Goal: Task Accomplishment & Management: Use online tool/utility

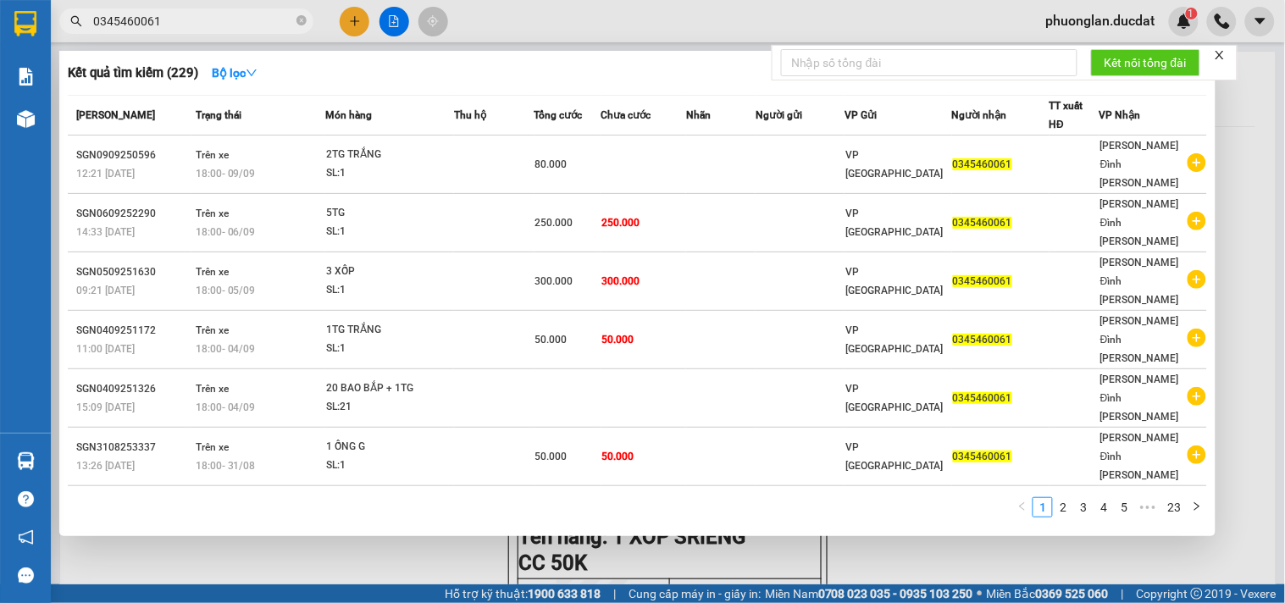
scroll to position [49, 0]
type input "0"
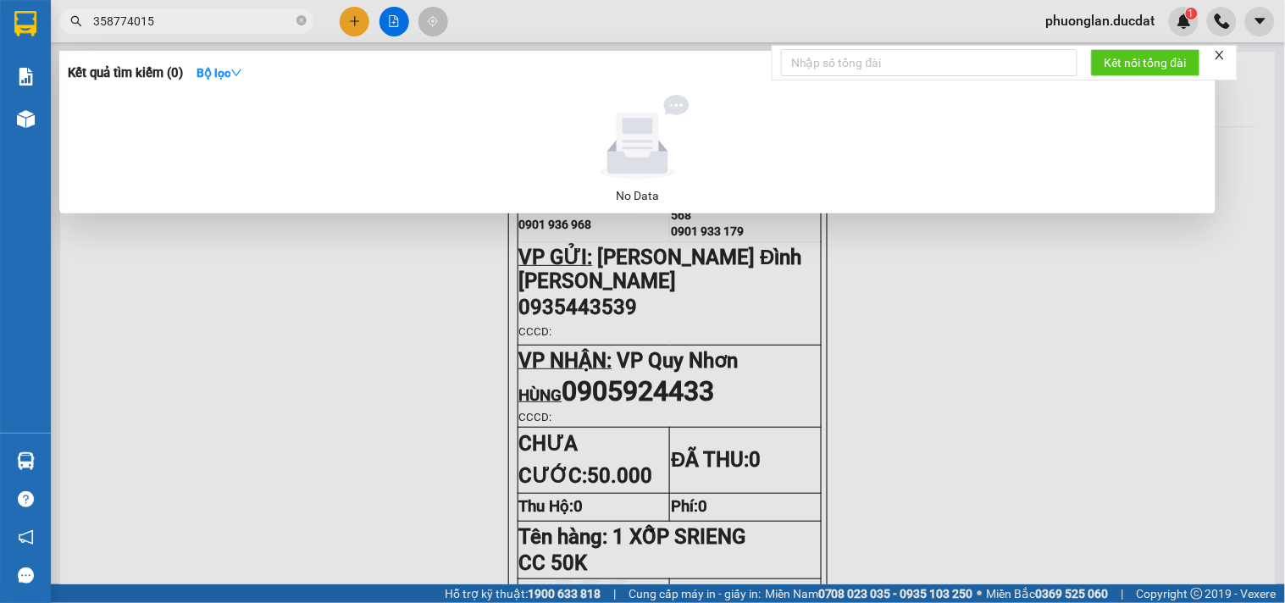
click at [94, 20] on input "358774015" at bounding box center [193, 21] width 200 height 19
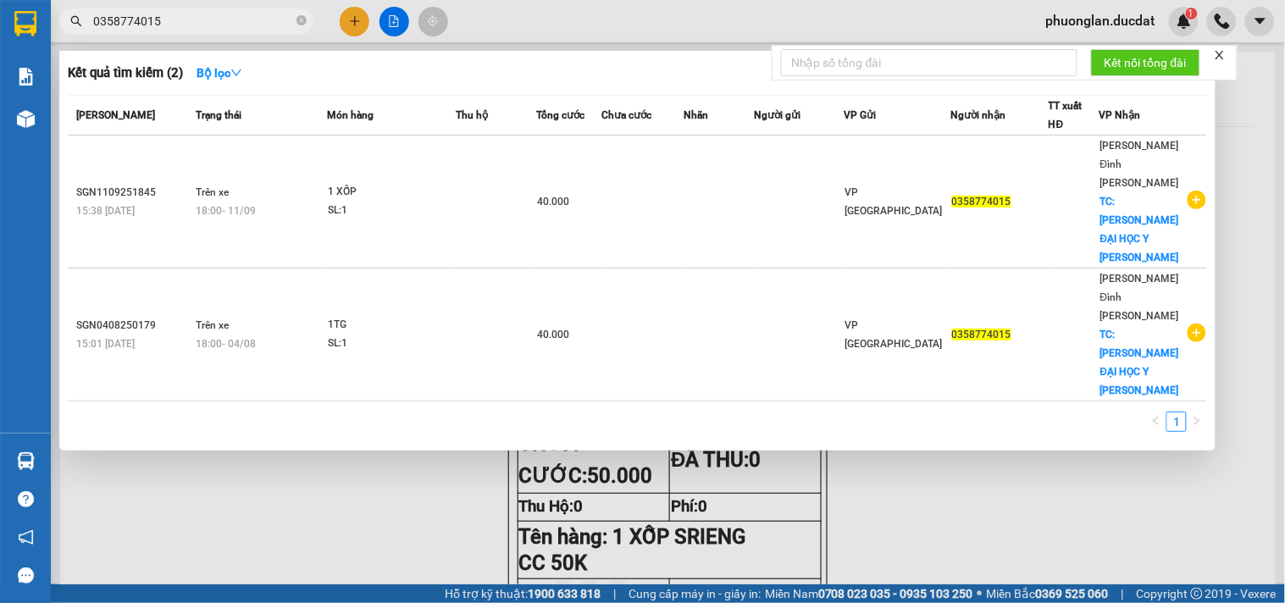
click at [283, 20] on input "0358774015" at bounding box center [193, 21] width 200 height 19
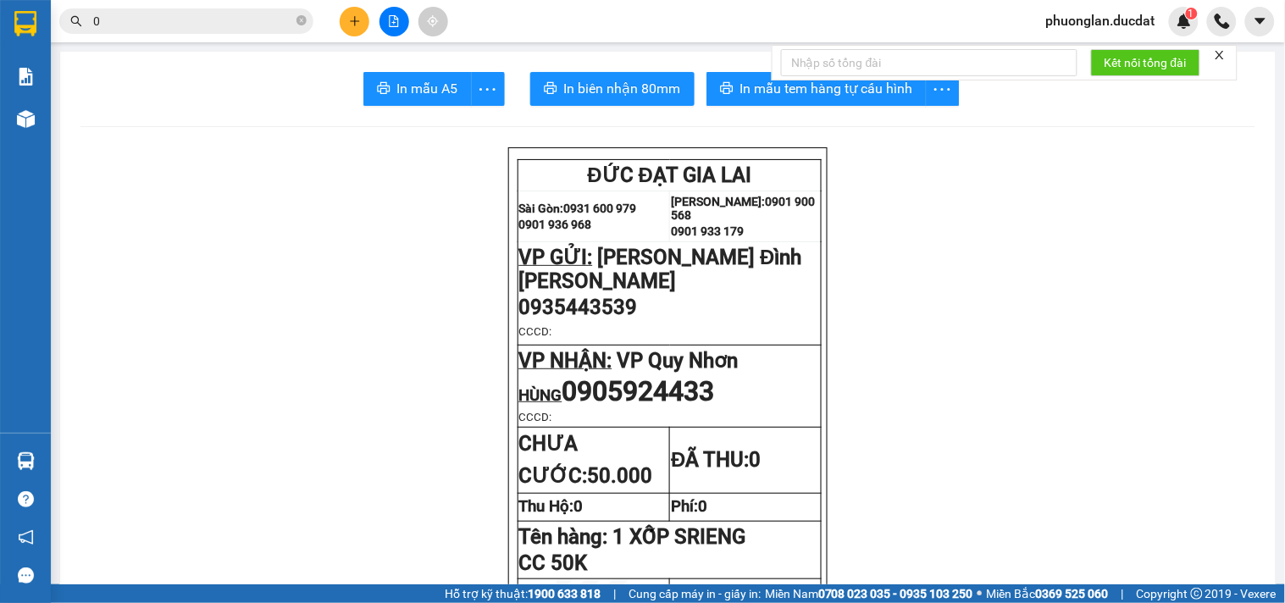
paste input "947793536"
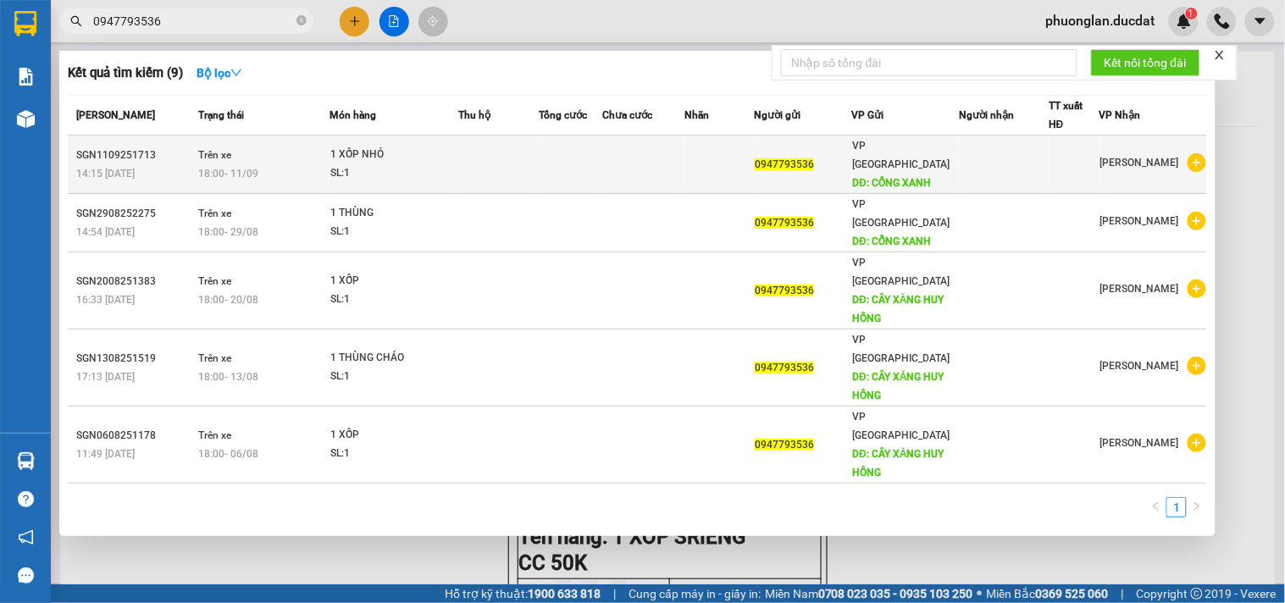
type input "0947793536"
click at [480, 148] on td at bounding box center [498, 164] width 80 height 58
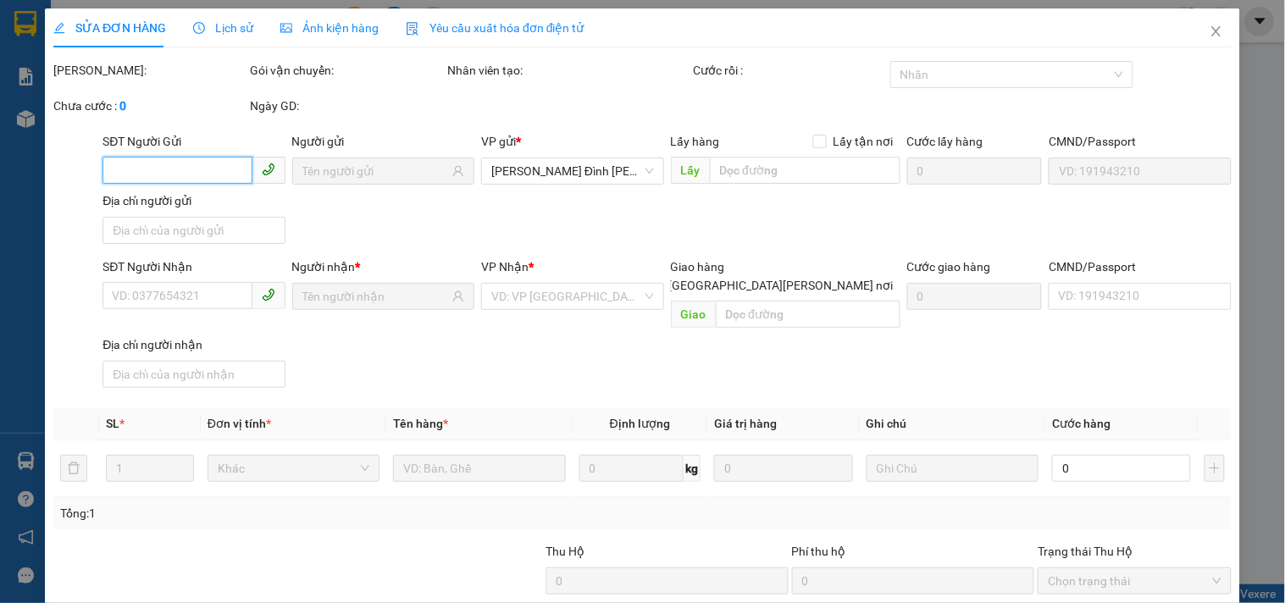
type input "0947793536"
type input "CỔNG XANH"
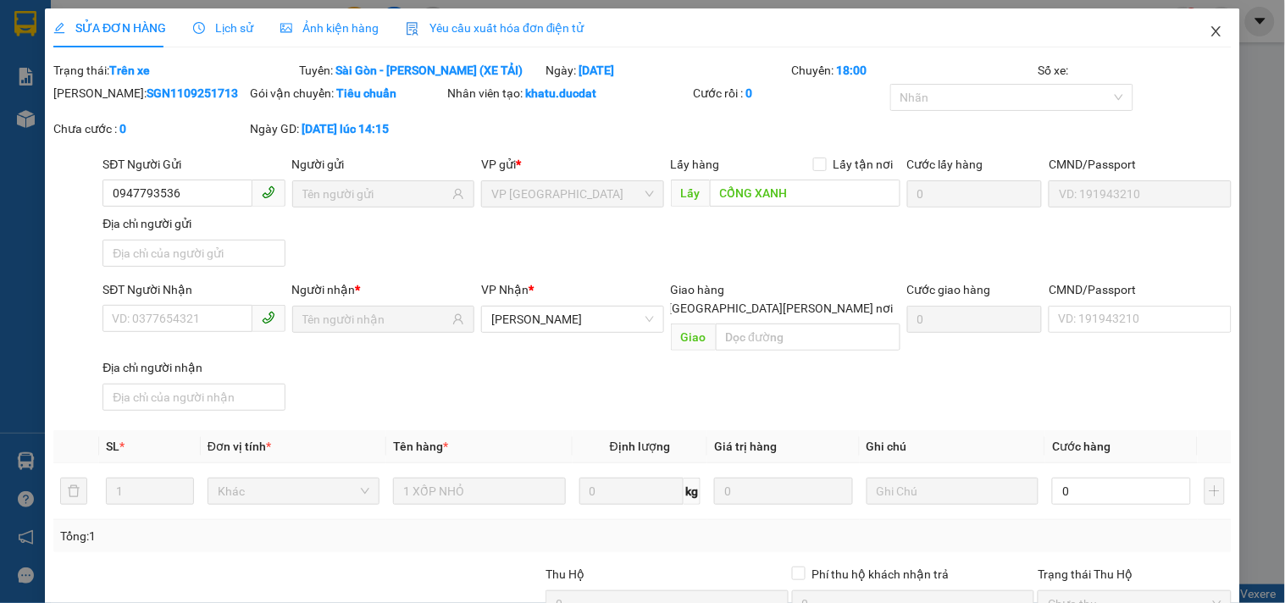
click at [1192, 31] on span "Close" at bounding box center [1215, 31] width 47 height 47
